Goal: Navigation & Orientation: Find specific page/section

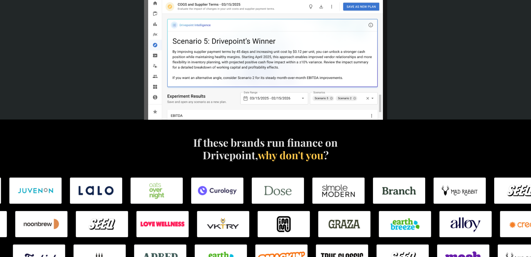
scroll to position [305, 0]
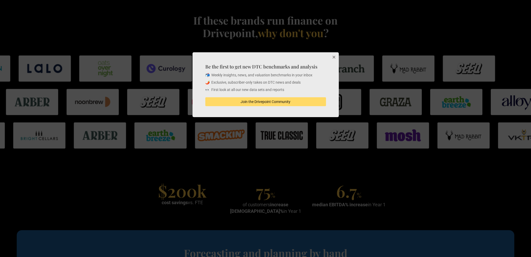
drag, startPoint x: 382, startPoint y: 153, endPoint x: 348, endPoint y: 93, distance: 69.6
click at [382, 152] on div at bounding box center [265, 128] width 531 height 257
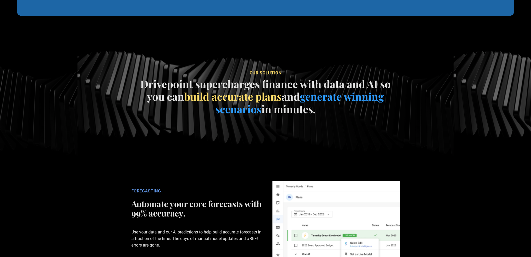
scroll to position [0, 0]
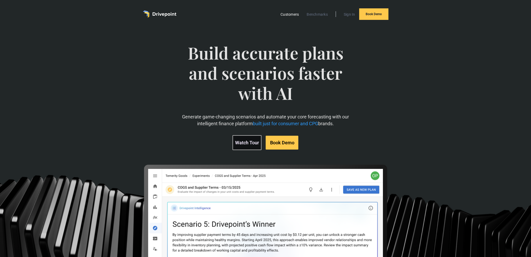
click at [295, 16] on link "Customers" at bounding box center [289, 14] width 23 height 7
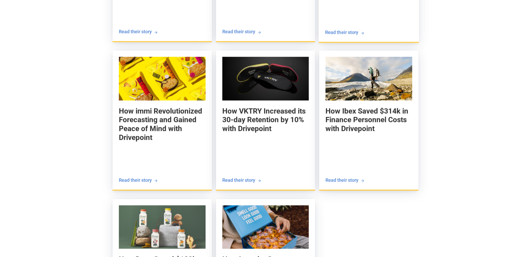
scroll to position [731, 0]
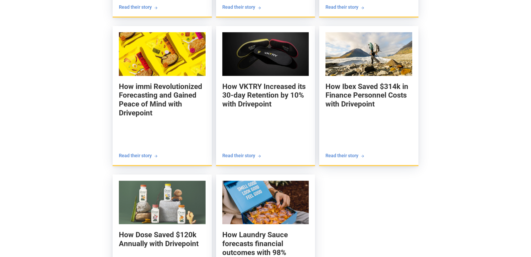
click at [477, 88] on div "How Geologie Increased EBITDA Margin by 18% with Drivepoint Nick Allen Co-found…" at bounding box center [265, 93] width 531 height 456
